Goal: Information Seeking & Learning: Learn about a topic

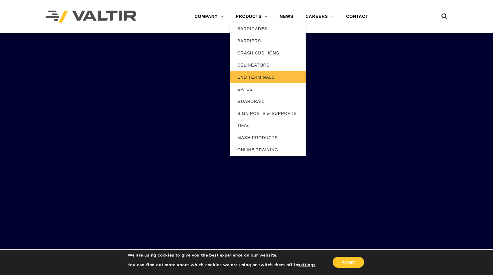
click at [249, 77] on link "END TERMINALS" at bounding box center [268, 77] width 76 height 12
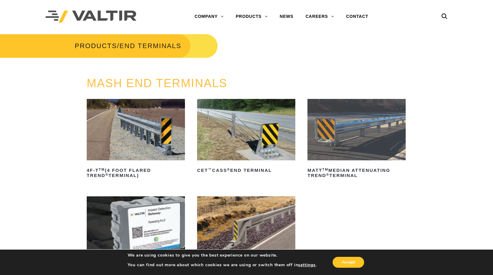
click at [144, 133] on img at bounding box center [136, 130] width 98 height 62
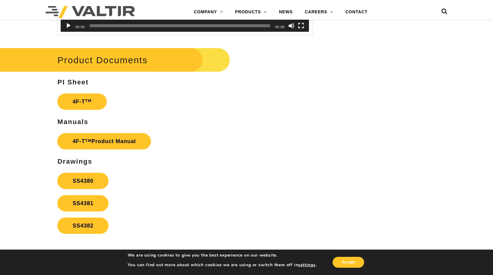
scroll to position [1030, 0]
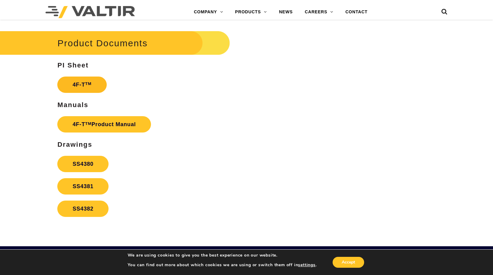
click at [80, 93] on link "4F-T TM" at bounding box center [81, 85] width 49 height 16
click at [76, 172] on link "SS4380" at bounding box center [82, 164] width 51 height 16
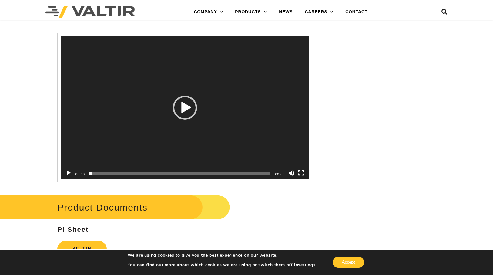
scroll to position [879, 0]
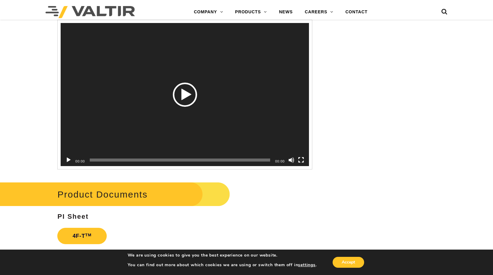
click at [190, 105] on div "Play" at bounding box center [185, 95] width 24 height 24
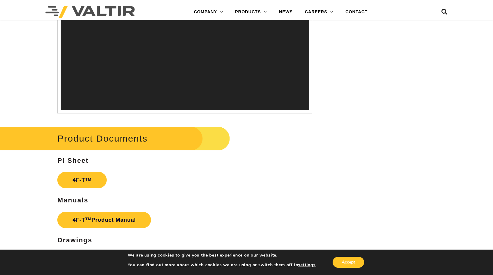
scroll to position [970, 0]
